Goal: Entertainment & Leisure: Consume media (video, audio)

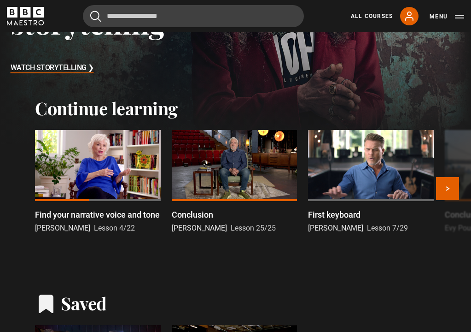
scroll to position [157, 0]
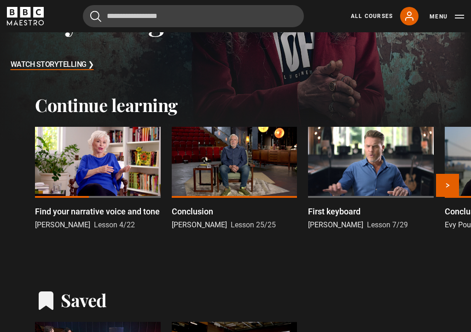
click at [94, 184] on div at bounding box center [98, 162] width 126 height 70
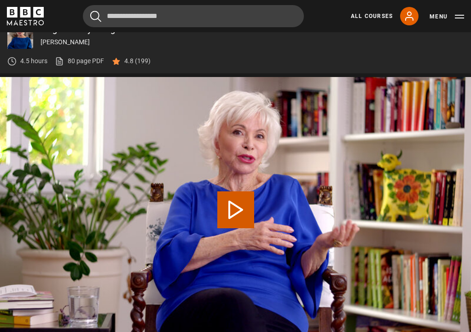
click at [236, 209] on button "Play Lesson Find your narrative voice and tone" at bounding box center [235, 209] width 37 height 37
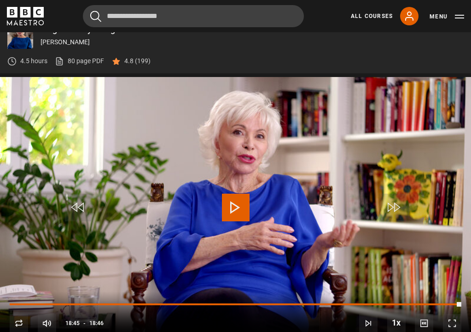
click at [234, 206] on span "Video Player" at bounding box center [236, 207] width 28 height 28
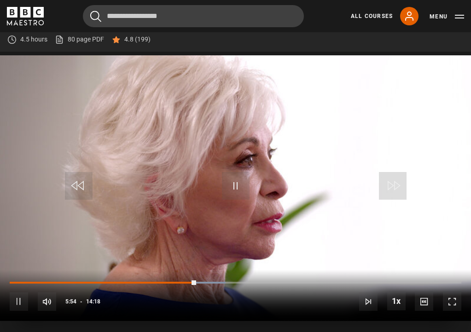
scroll to position [429, 0]
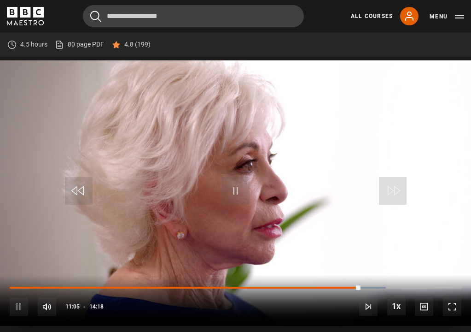
click at [23, 304] on span "Video Player" at bounding box center [19, 306] width 18 height 18
